Goal: Information Seeking & Learning: Learn about a topic

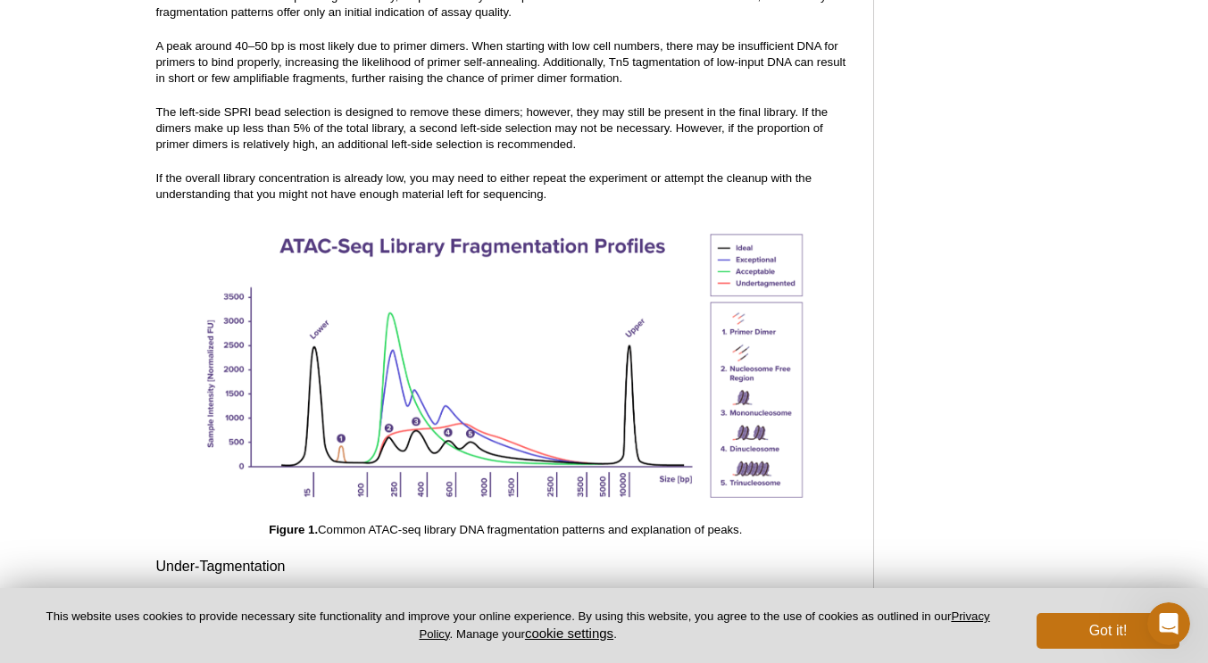
scroll to position [2436, 0]
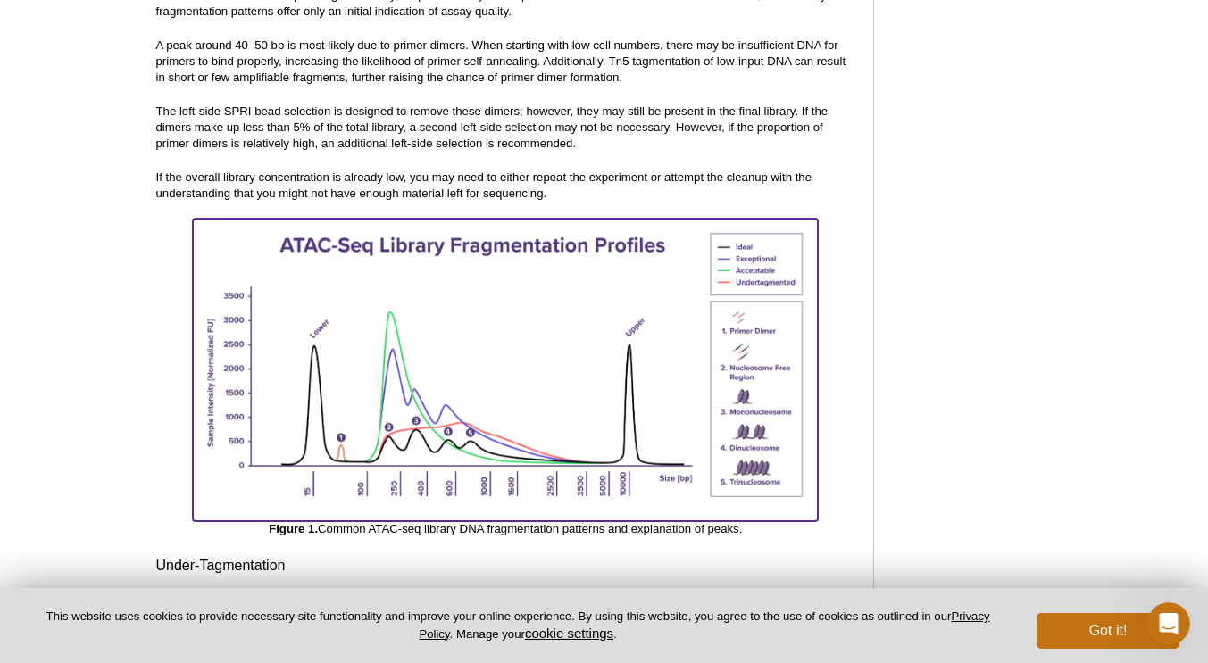
drag, startPoint x: 478, startPoint y: 438, endPoint x: 418, endPoint y: 477, distance: 71.1
click at [418, 477] on img at bounding box center [505, 368] width 625 height 298
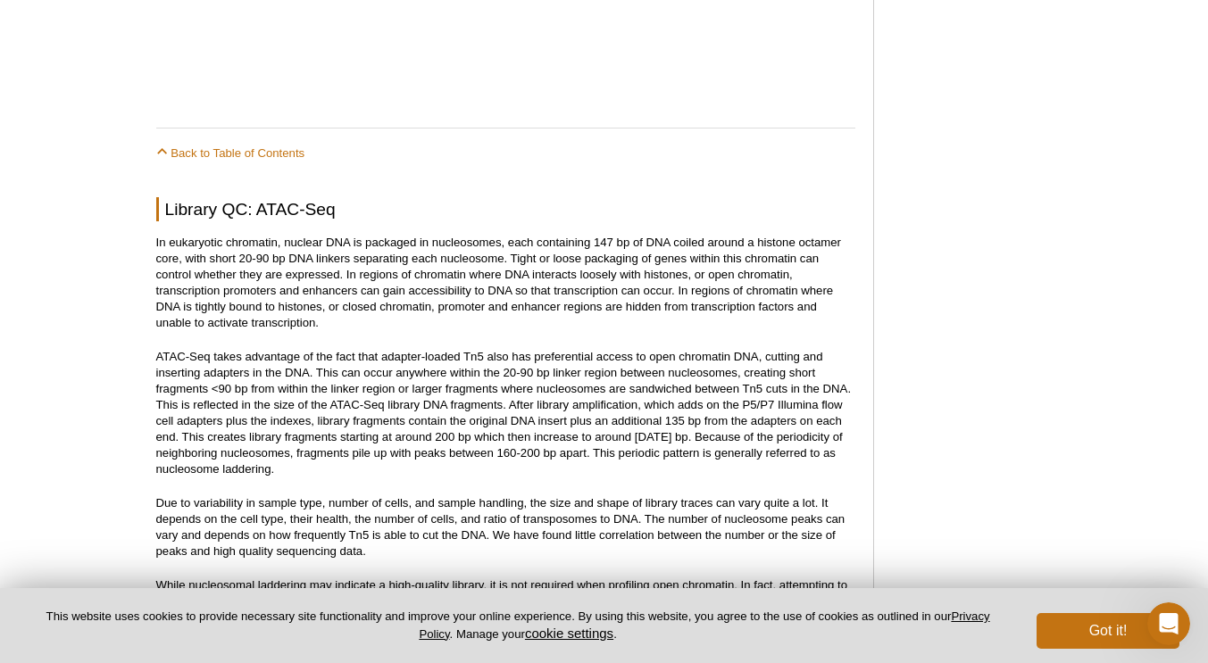
scroll to position [1735, 0]
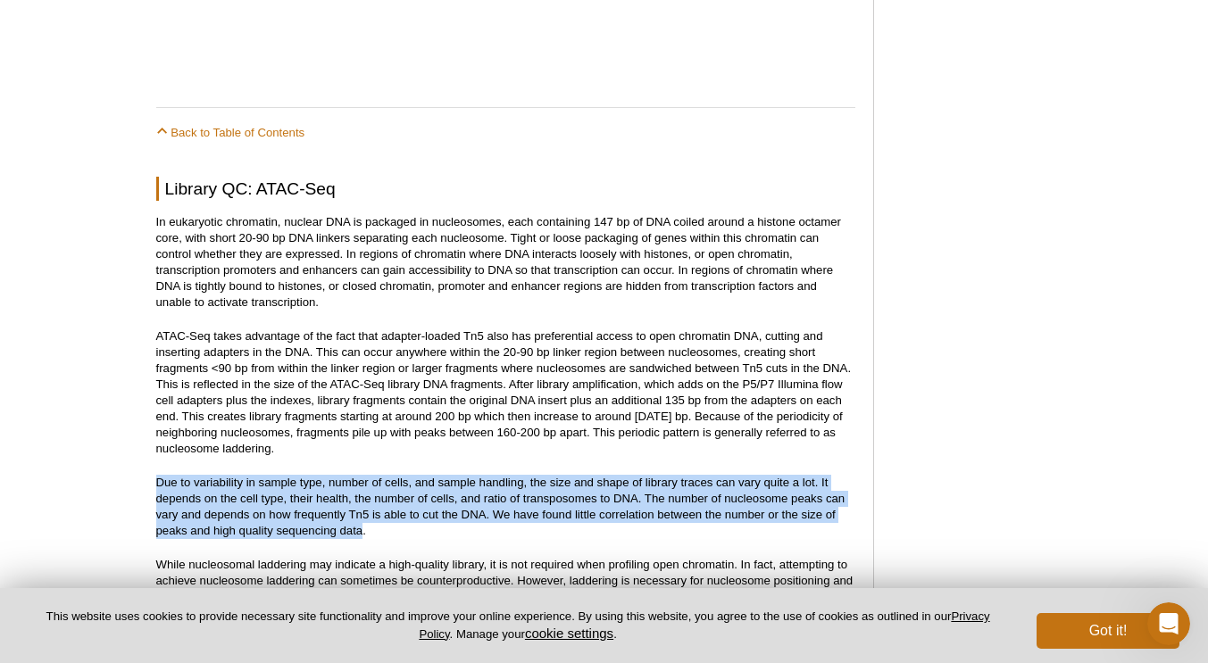
drag, startPoint x: 360, startPoint y: 516, endPoint x: 138, endPoint y: 463, distance: 228.5
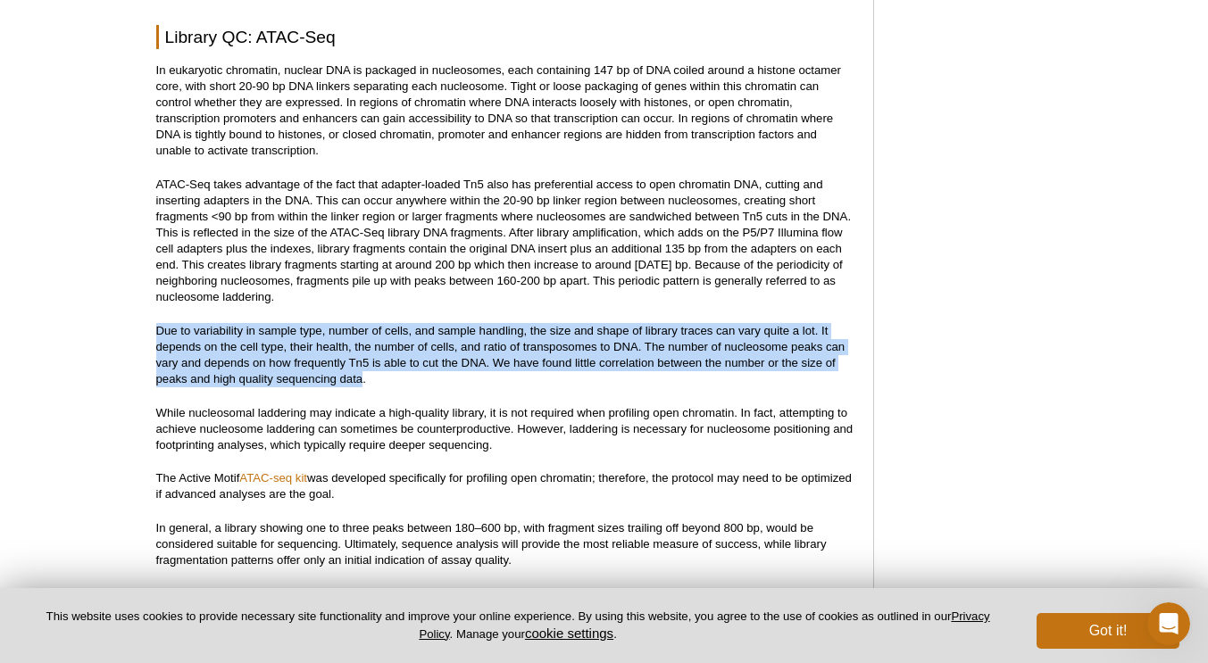
scroll to position [1913, 0]
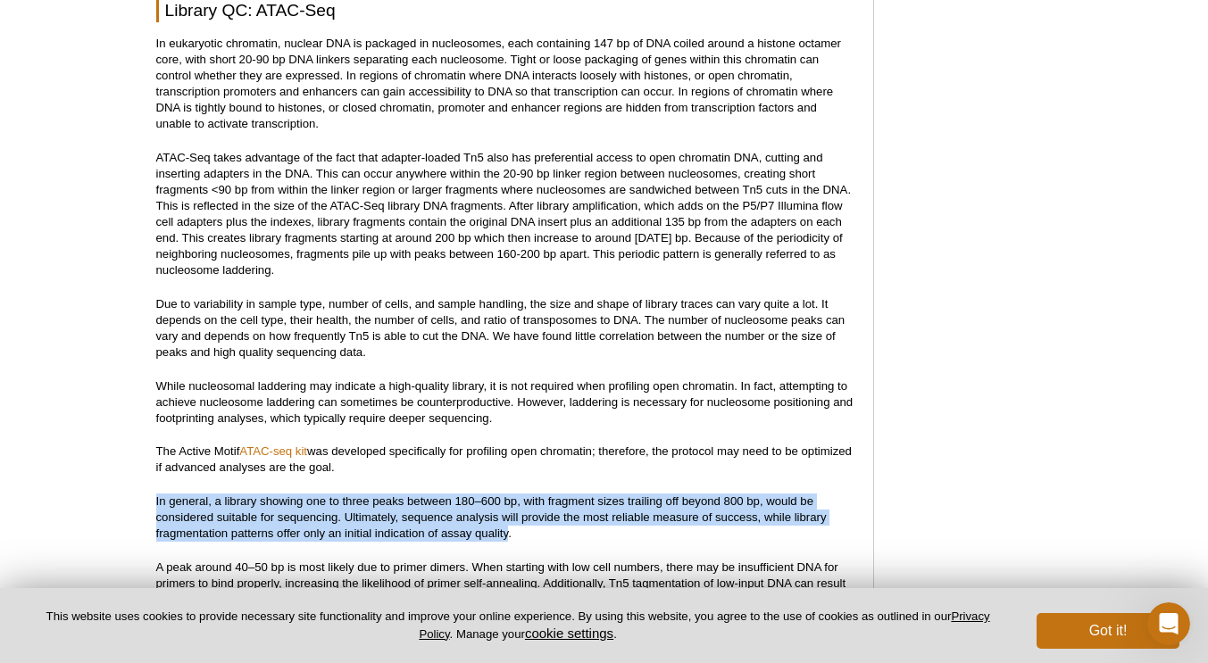
drag, startPoint x: 510, startPoint y: 520, endPoint x: 133, endPoint y: 486, distance: 378.3
copy p "In general, a library showing one to three peaks between 180–600 bp, with fragm…"
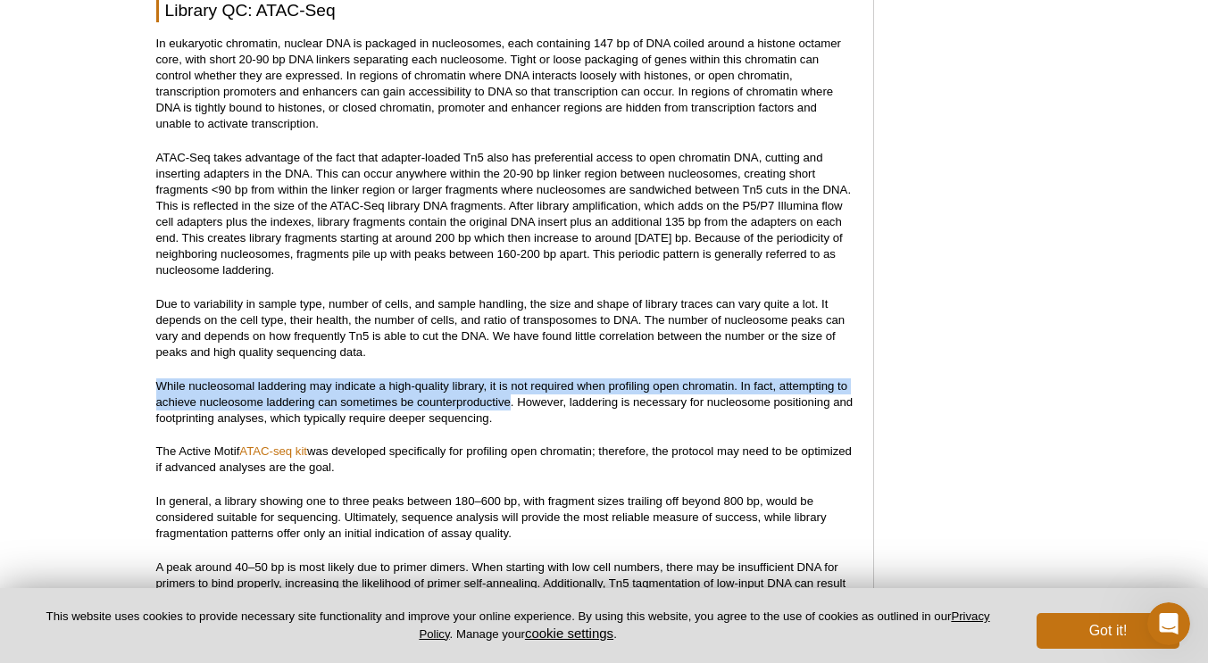
drag, startPoint x: 156, startPoint y: 369, endPoint x: 512, endPoint y: 393, distance: 356.2
click at [512, 393] on p "While nucleosomal laddering may indicate a high-quality library, it is not requ…" at bounding box center [505, 403] width 699 height 48
copy p "While nucleosomal laddering may indicate a high-quality library, it is not requ…"
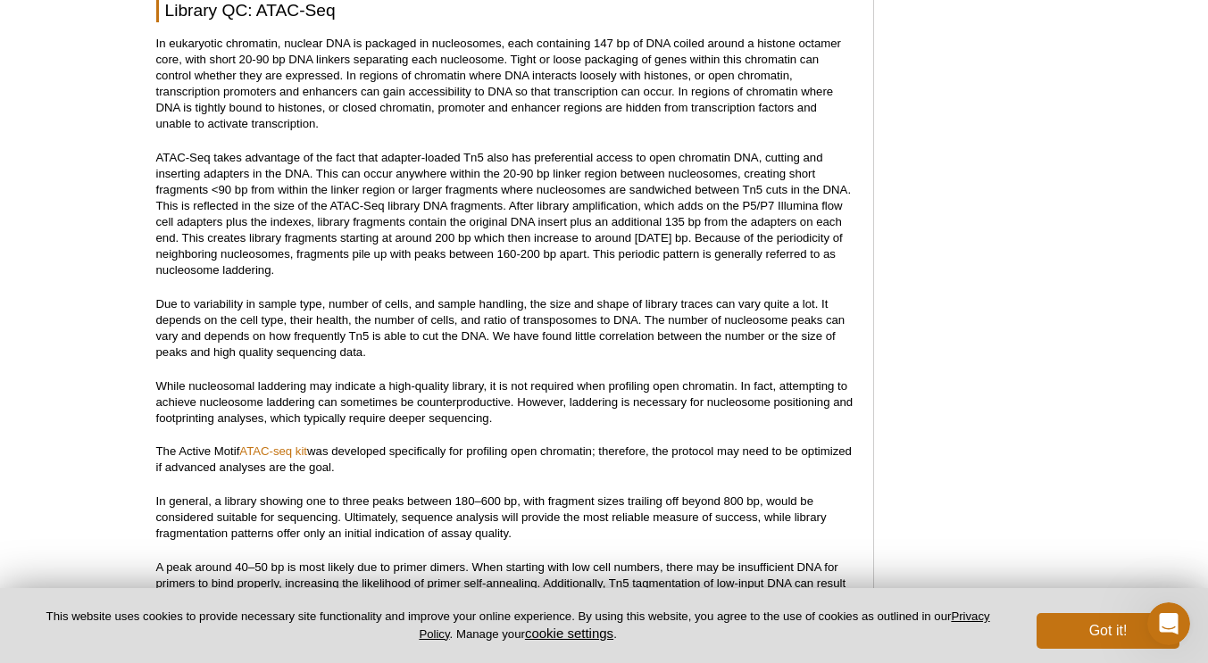
click at [527, 405] on p "While nucleosomal laddering may indicate a high-quality library, it is not requ…" at bounding box center [505, 403] width 699 height 48
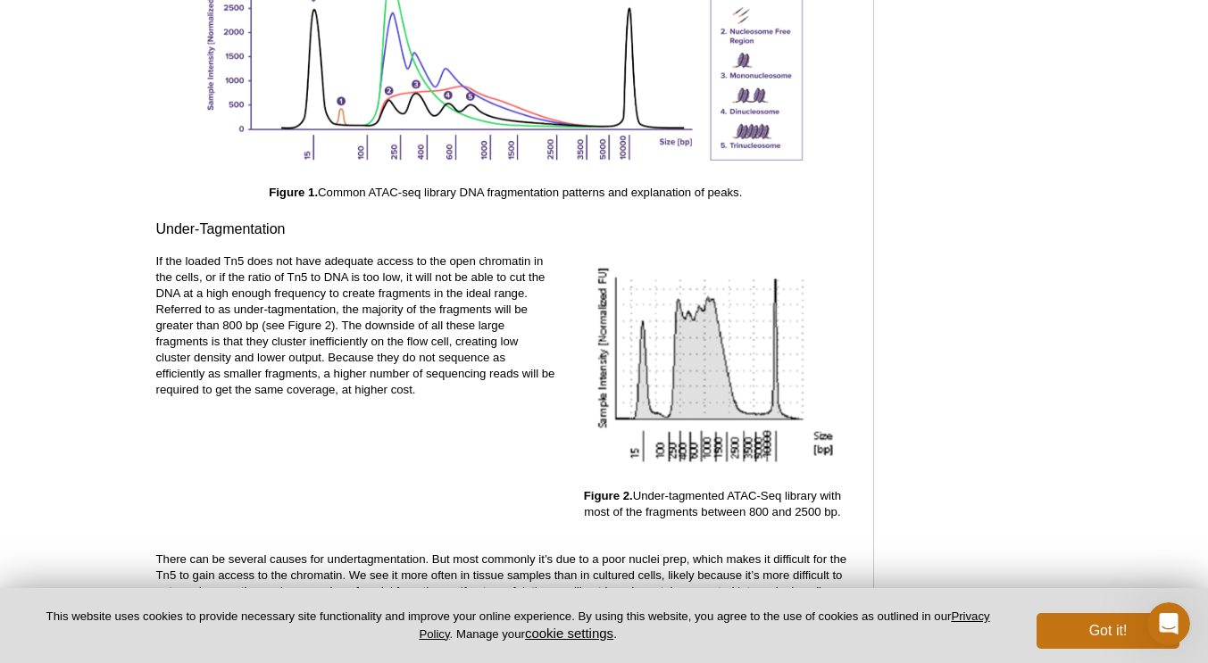
scroll to position [2806, 0]
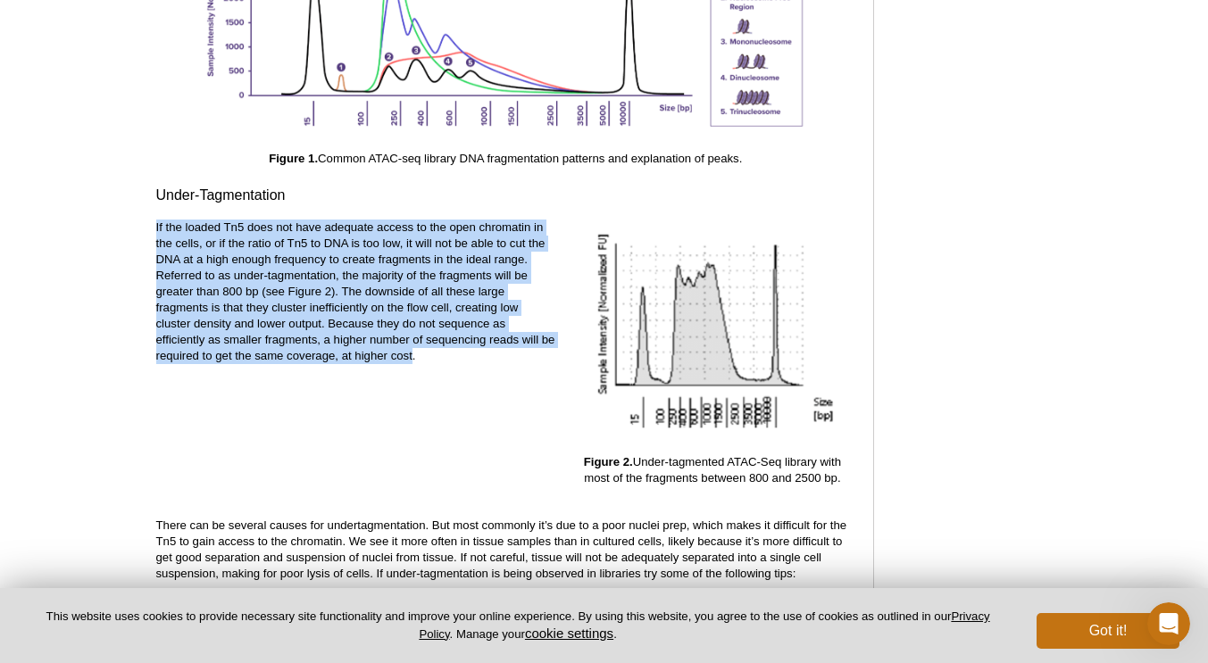
drag, startPoint x: 413, startPoint y: 341, endPoint x: 152, endPoint y: 206, distance: 294.3
copy p "If the loaded Tn5 does not have adequate access to the open chromatin in the ce…"
click at [346, 417] on div "If the loaded Tn5 does not have adequate access to the open chromatin in the ce…" at bounding box center [356, 362] width 400 height 285
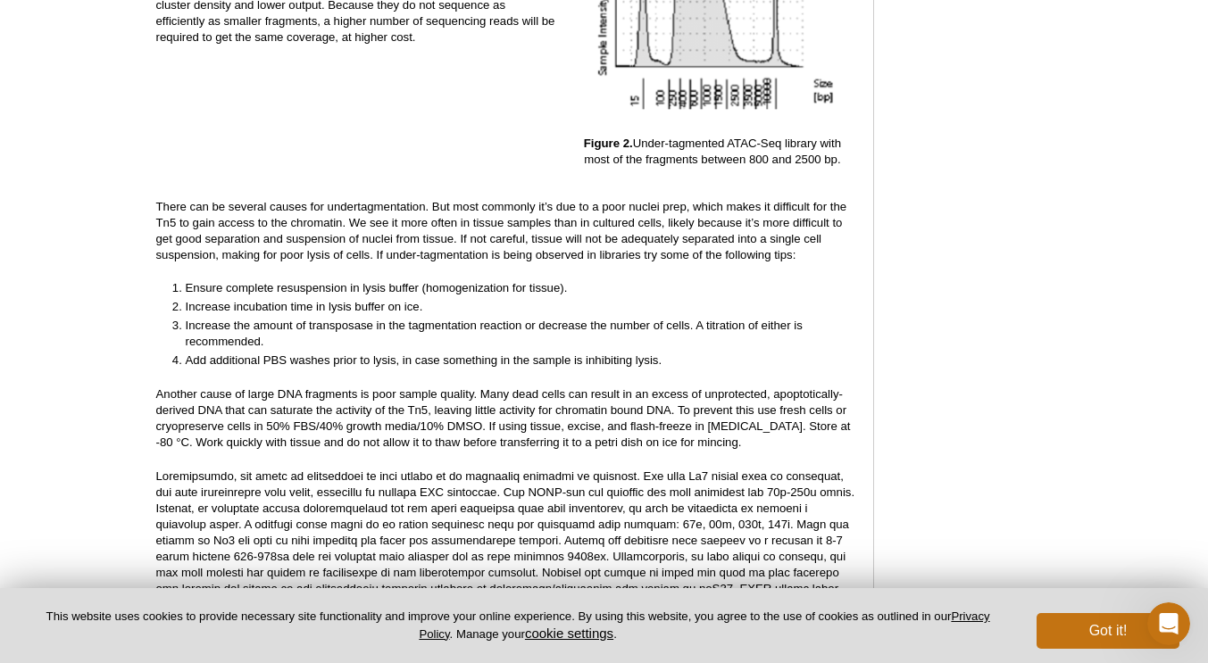
scroll to position [3163, 0]
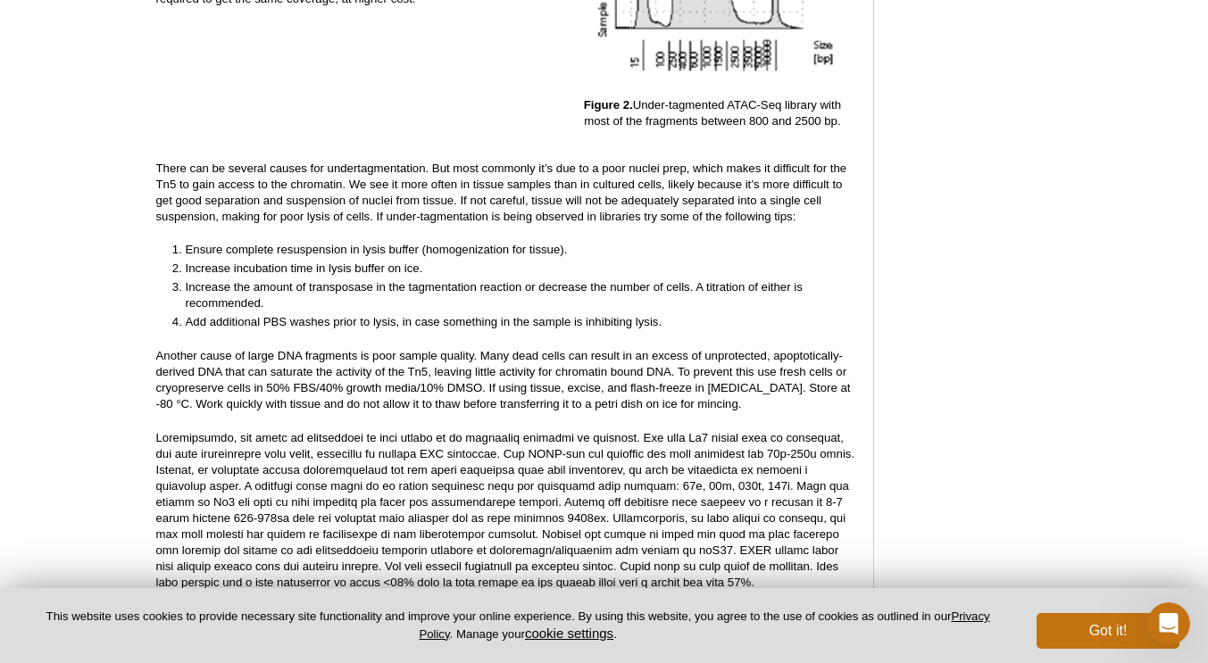
click at [614, 430] on p at bounding box center [505, 510] width 699 height 161
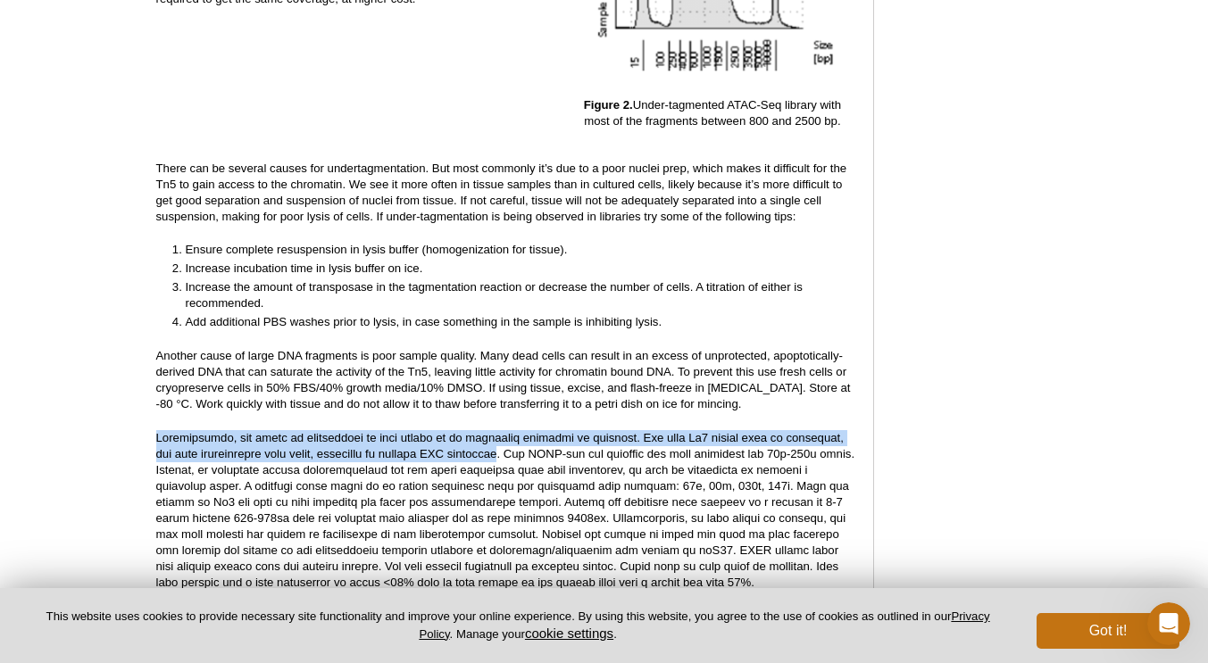
drag, startPoint x: 157, startPoint y: 422, endPoint x: 493, endPoint y: 438, distance: 336.1
click at [493, 438] on p at bounding box center [505, 510] width 699 height 161
copy p "Additionally, the ratio of transposase to cell number is an important variable …"
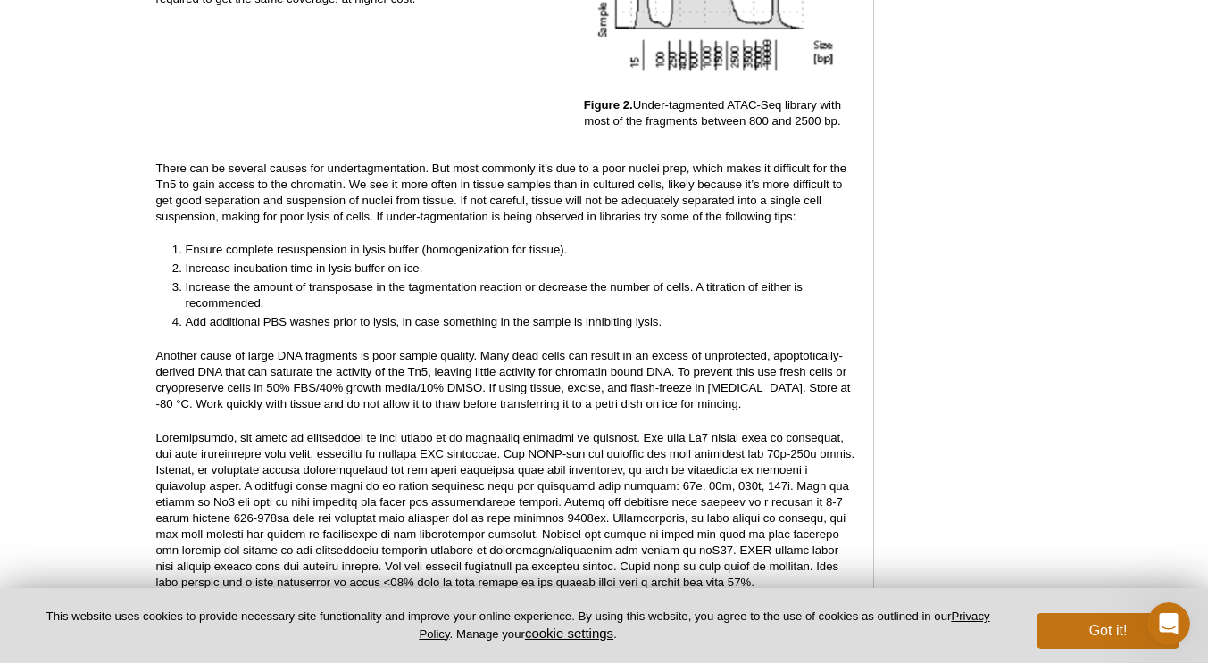
click at [481, 479] on p at bounding box center [505, 510] width 699 height 161
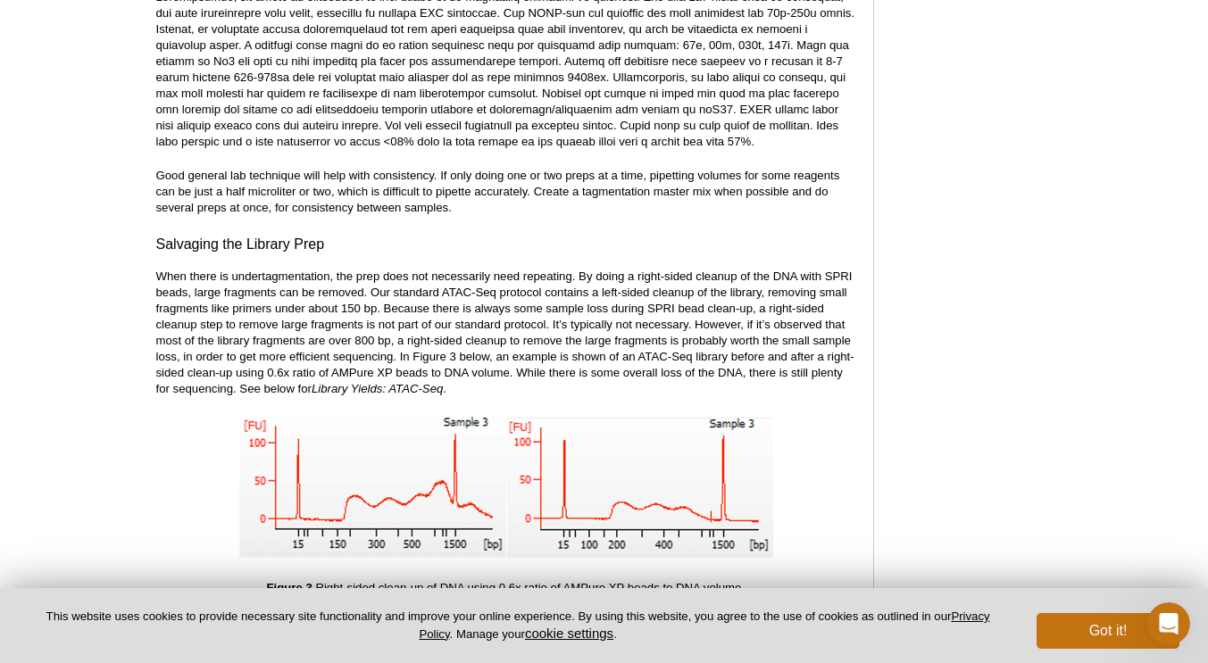
scroll to position [3610, 0]
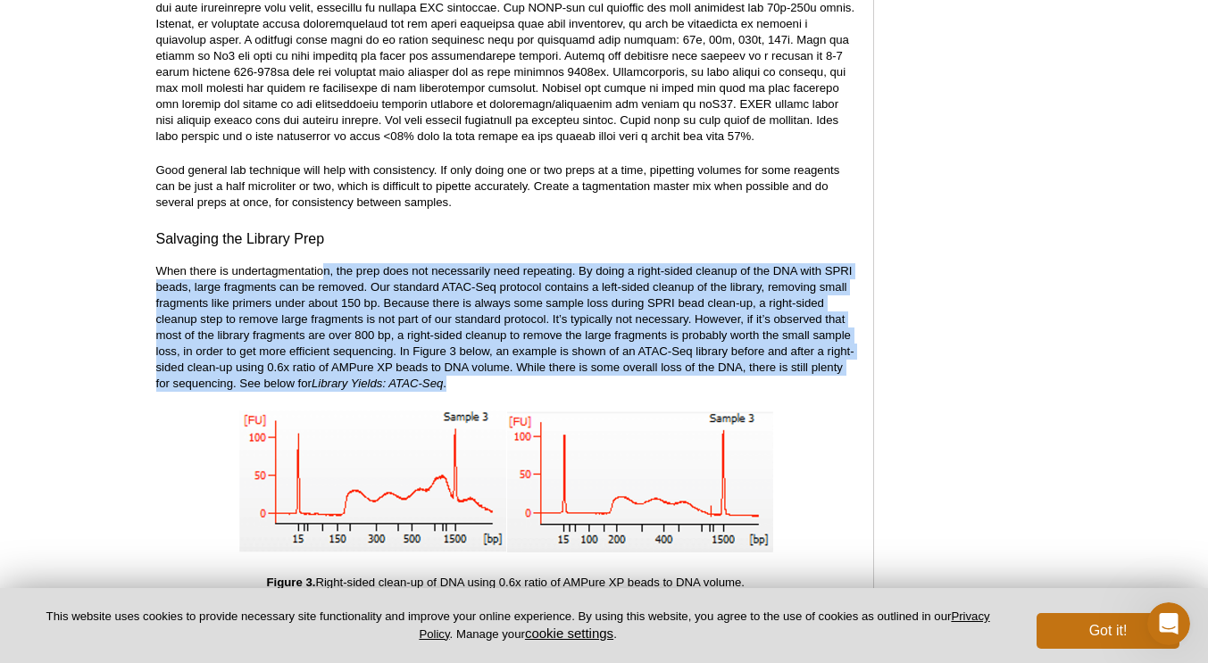
drag, startPoint x: 321, startPoint y: 256, endPoint x: 850, endPoint y: 368, distance: 541.1
click at [851, 368] on p "When there is undertagmentation, the prep does not necessarily need repeating. …" at bounding box center [505, 327] width 699 height 129
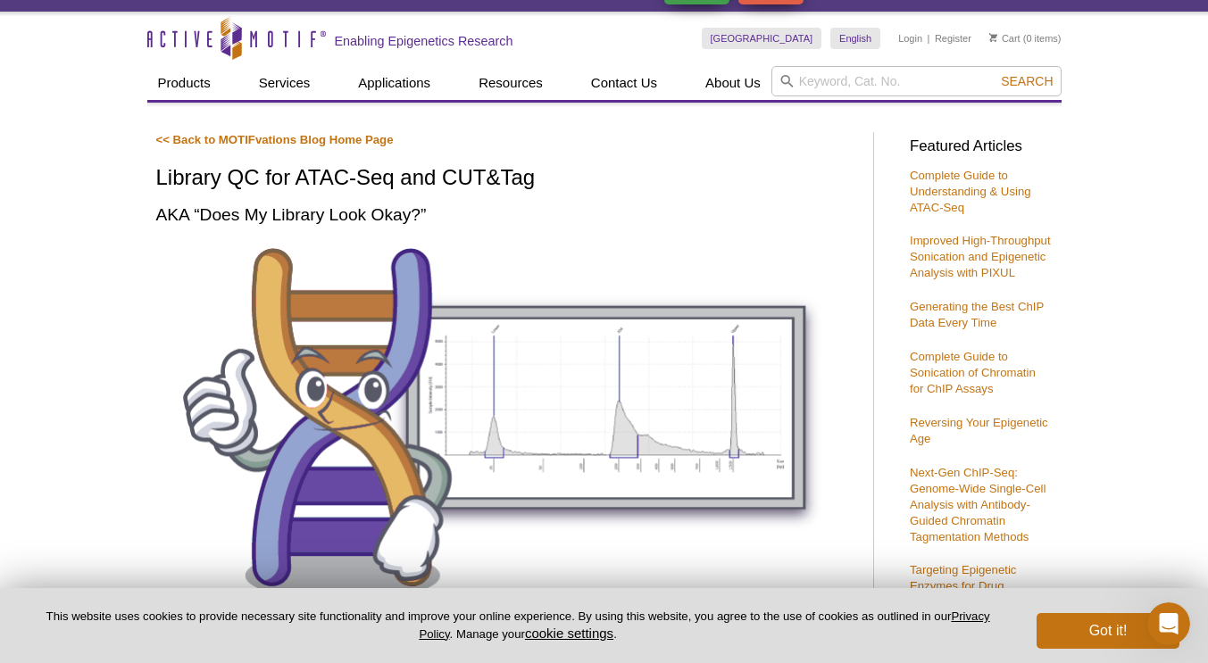
scroll to position [0, 0]
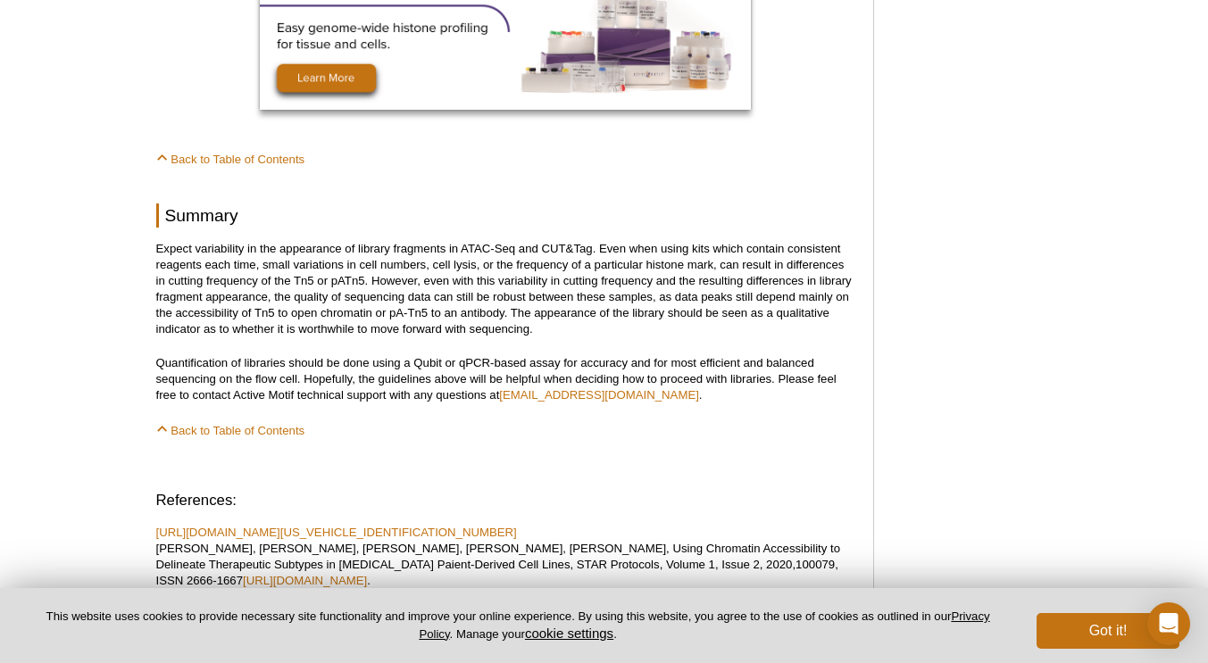
scroll to position [8818, 0]
